Goal: Find specific page/section: Find specific page/section

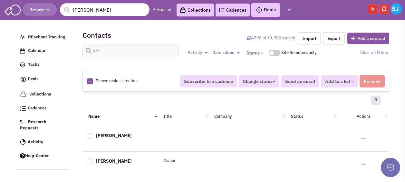
select select
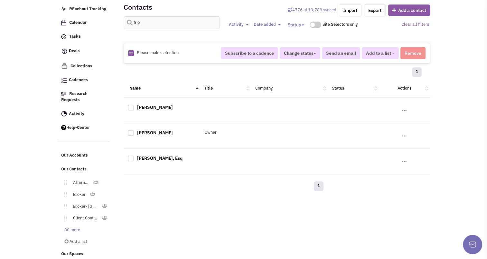
scroll to position [8, 0]
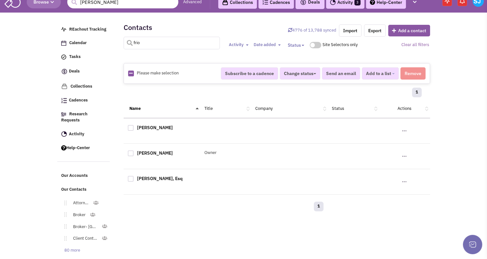
click at [133, 45] on input "frio" at bounding box center [172, 43] width 97 height 13
type input "powers"
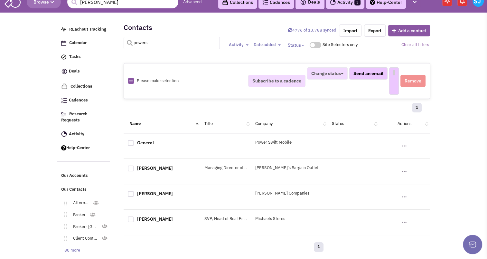
select select
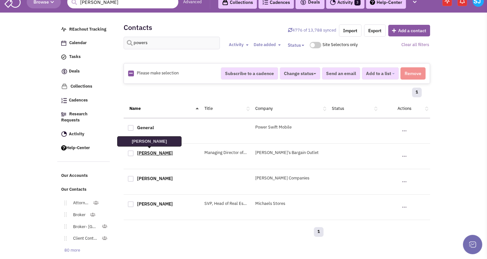
click at [149, 152] on link "Jeff Powers" at bounding box center [155, 153] width 36 height 6
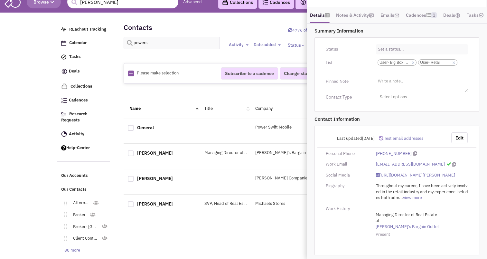
scroll to position [28, 0]
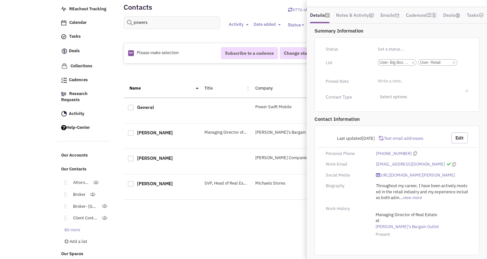
click at [405, 132] on button "Edit" at bounding box center [460, 137] width 16 height 11
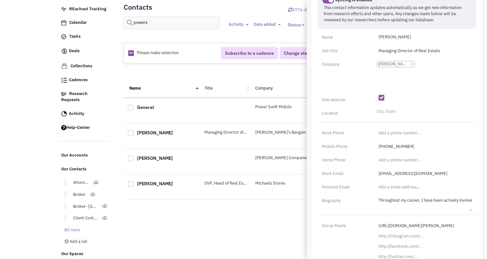
scroll to position [276, 0]
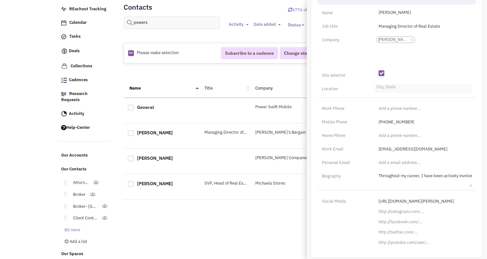
click at [386, 92] on input "City, State" at bounding box center [384, 88] width 14 height 6
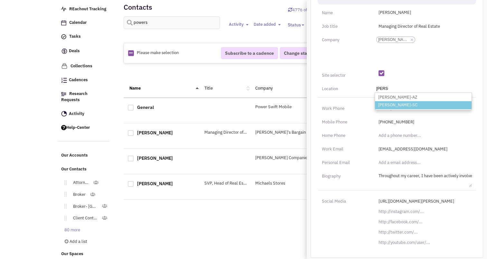
type input "greer"
click at [387, 109] on li "Greer-SC" at bounding box center [423, 105] width 97 height 8
click at [0, 0] on select "City, State greer Greer-AZ Greer-SC" at bounding box center [0, 0] width 0 height 0
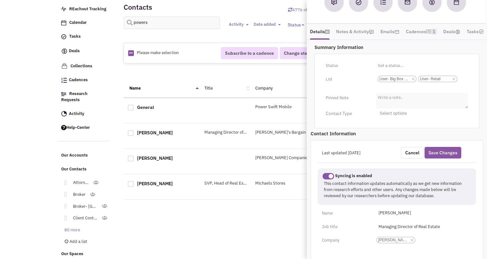
scroll to position [71, 0]
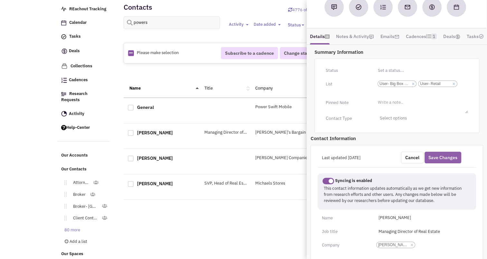
click at [405, 161] on button "Save Changes" at bounding box center [443, 158] width 37 height 12
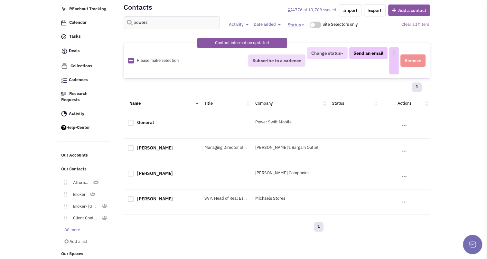
select select
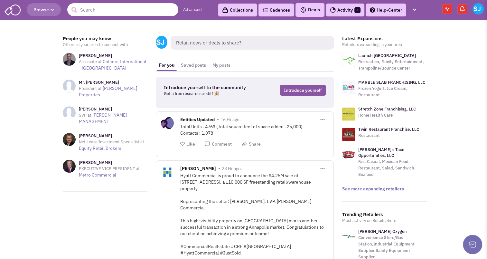
click at [91, 13] on input "text" at bounding box center [122, 9] width 111 height 13
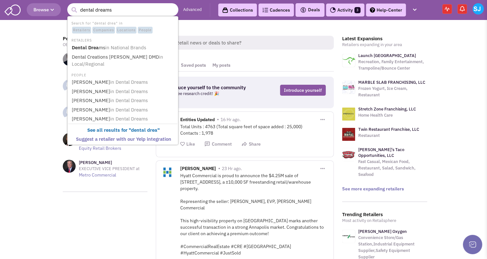
type input "dental dreams"
click at [69, 5] on button "submit" at bounding box center [74, 10] width 10 height 10
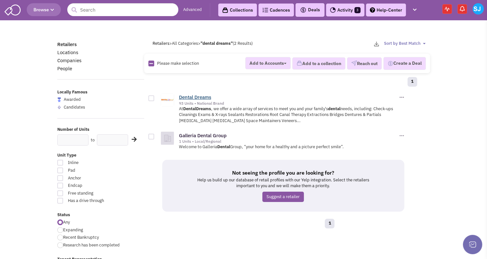
click at [189, 96] on link "Dental Dreams" at bounding box center [195, 97] width 32 height 6
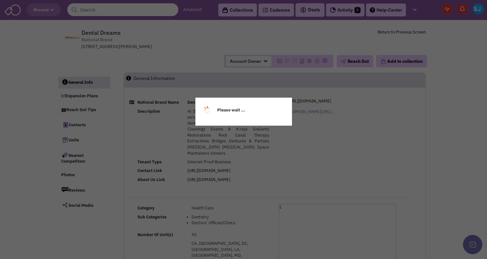
select select
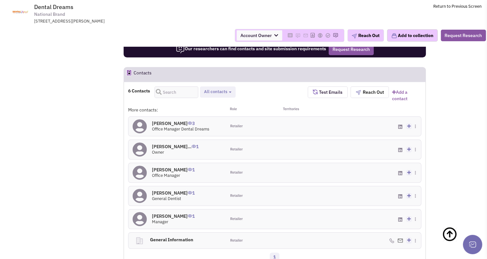
scroll to position [384, 0]
click at [363, 86] on button "Reach Out" at bounding box center [370, 92] width 38 height 12
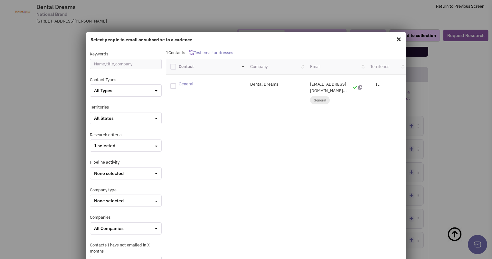
click at [395, 41] on span at bounding box center [399, 39] width 8 height 10
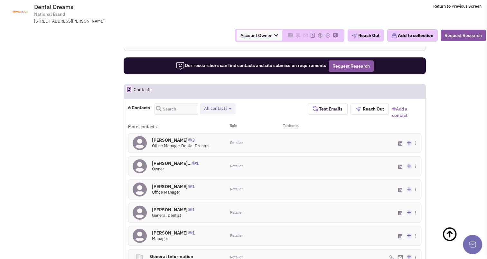
scroll to position [366, 0]
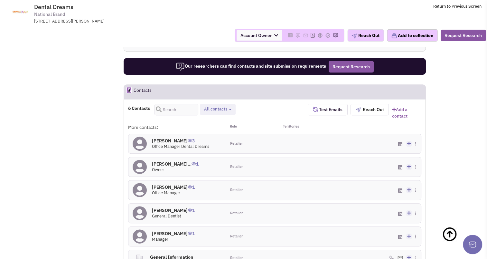
click at [178, 161] on h4 "Mrs. Sameera Hussa... 1" at bounding box center [175, 164] width 47 height 6
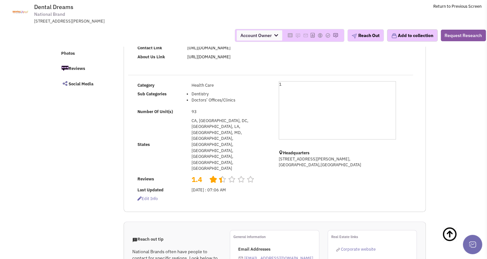
scroll to position [0, 0]
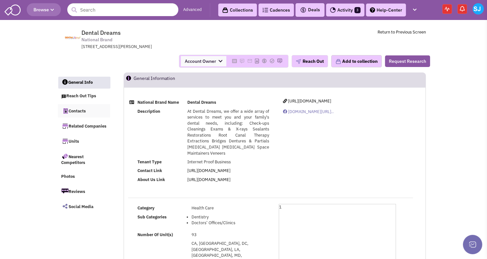
click at [79, 110] on link "Contacts" at bounding box center [84, 111] width 52 height 14
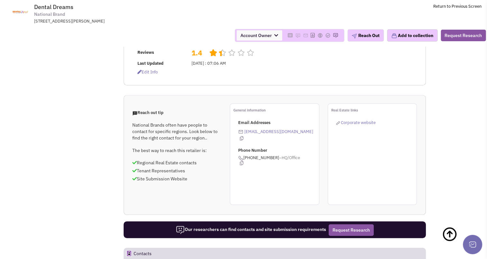
scroll to position [202, 0]
